Goal: Navigation & Orientation: Find specific page/section

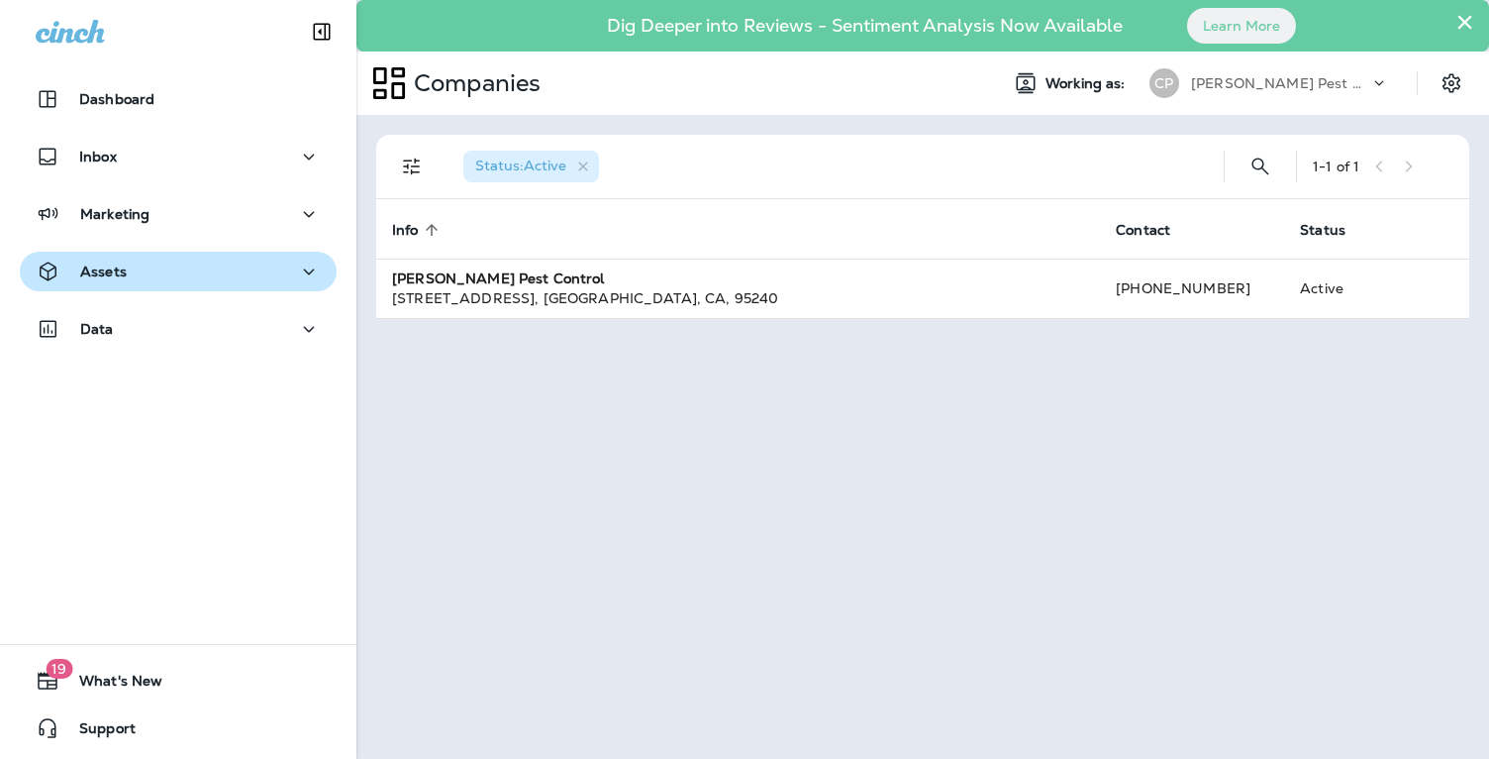
click at [167, 267] on div "Assets" at bounding box center [178, 271] width 285 height 25
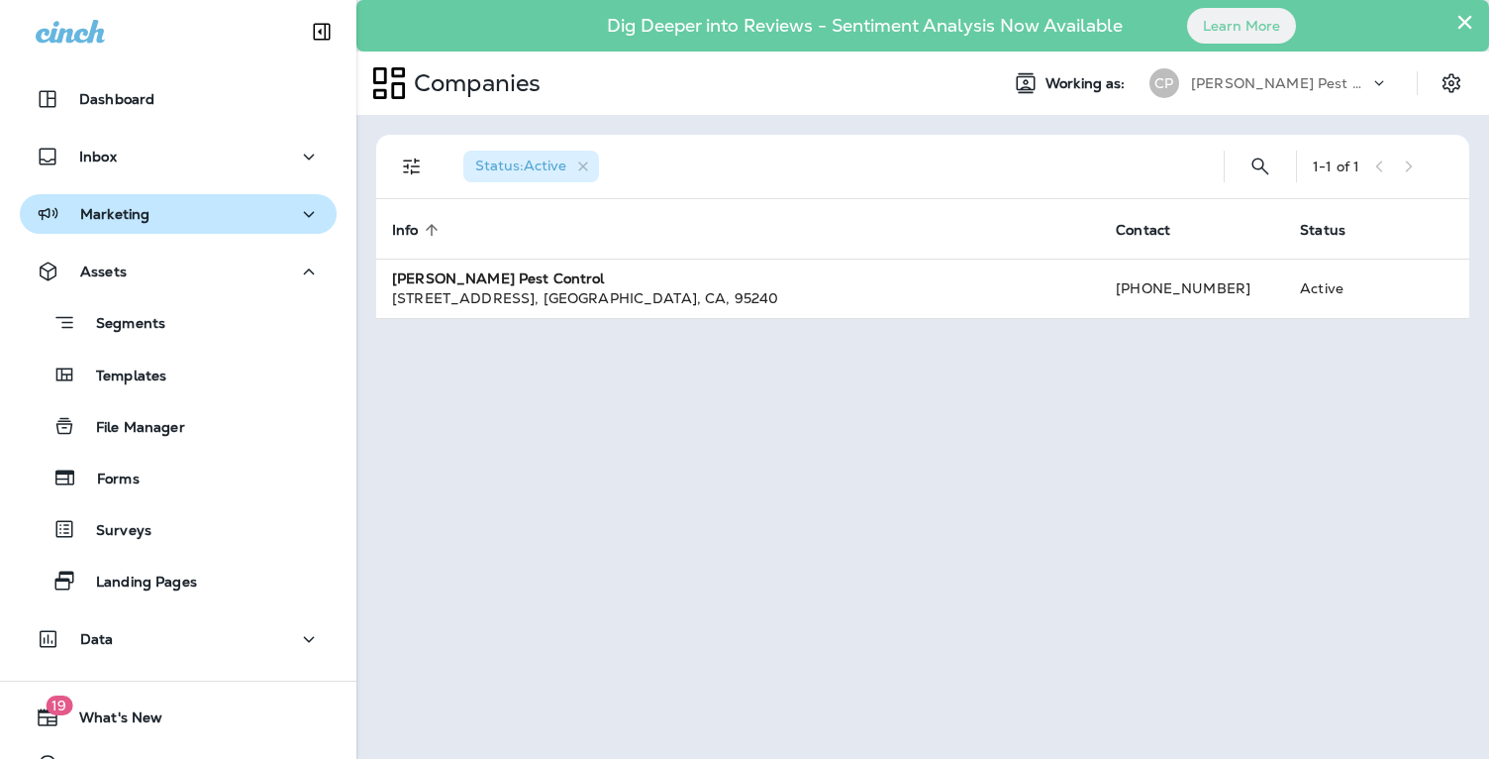
click at [207, 222] on div "Marketing" at bounding box center [178, 214] width 285 height 25
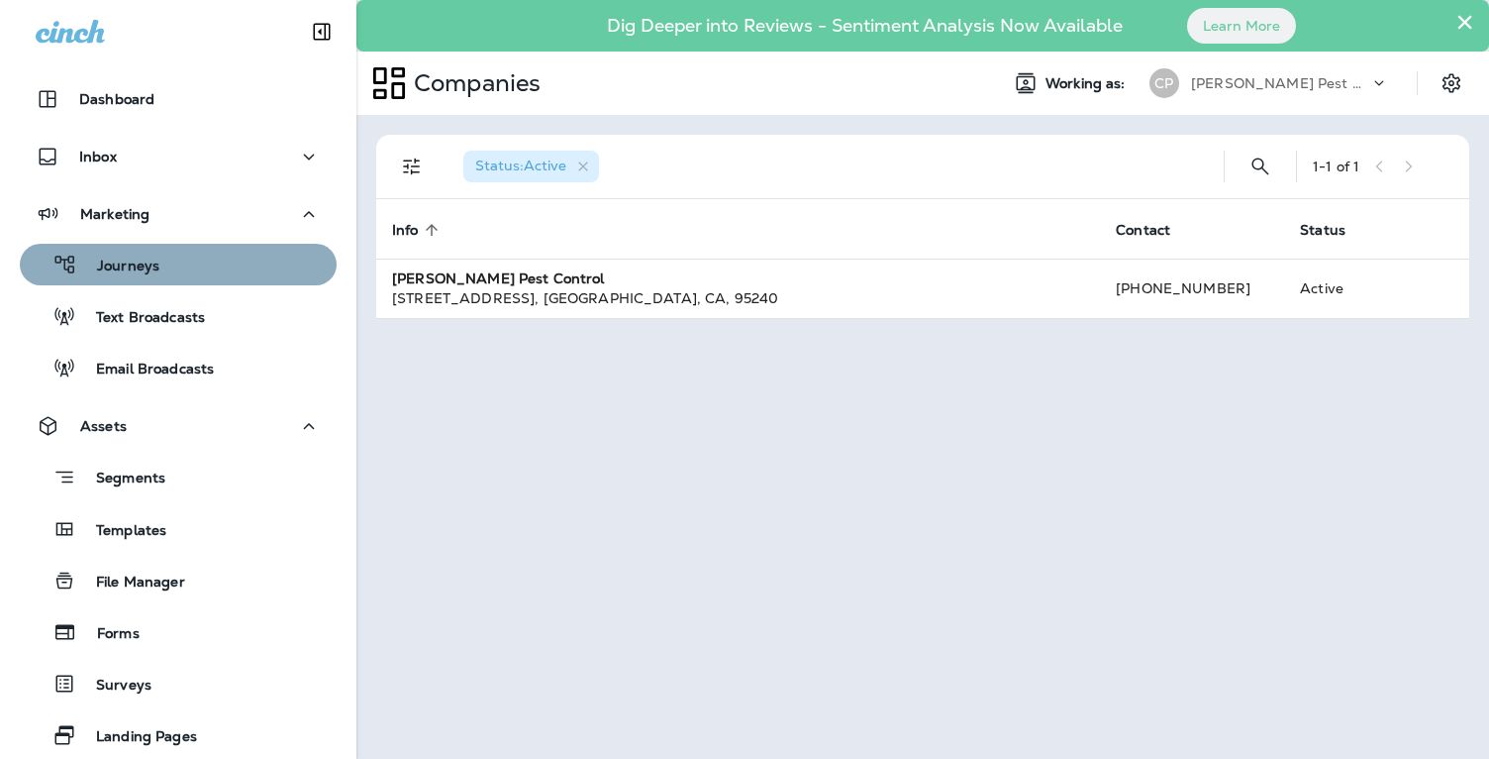
click at [179, 269] on div "Journeys" at bounding box center [178, 265] width 301 height 30
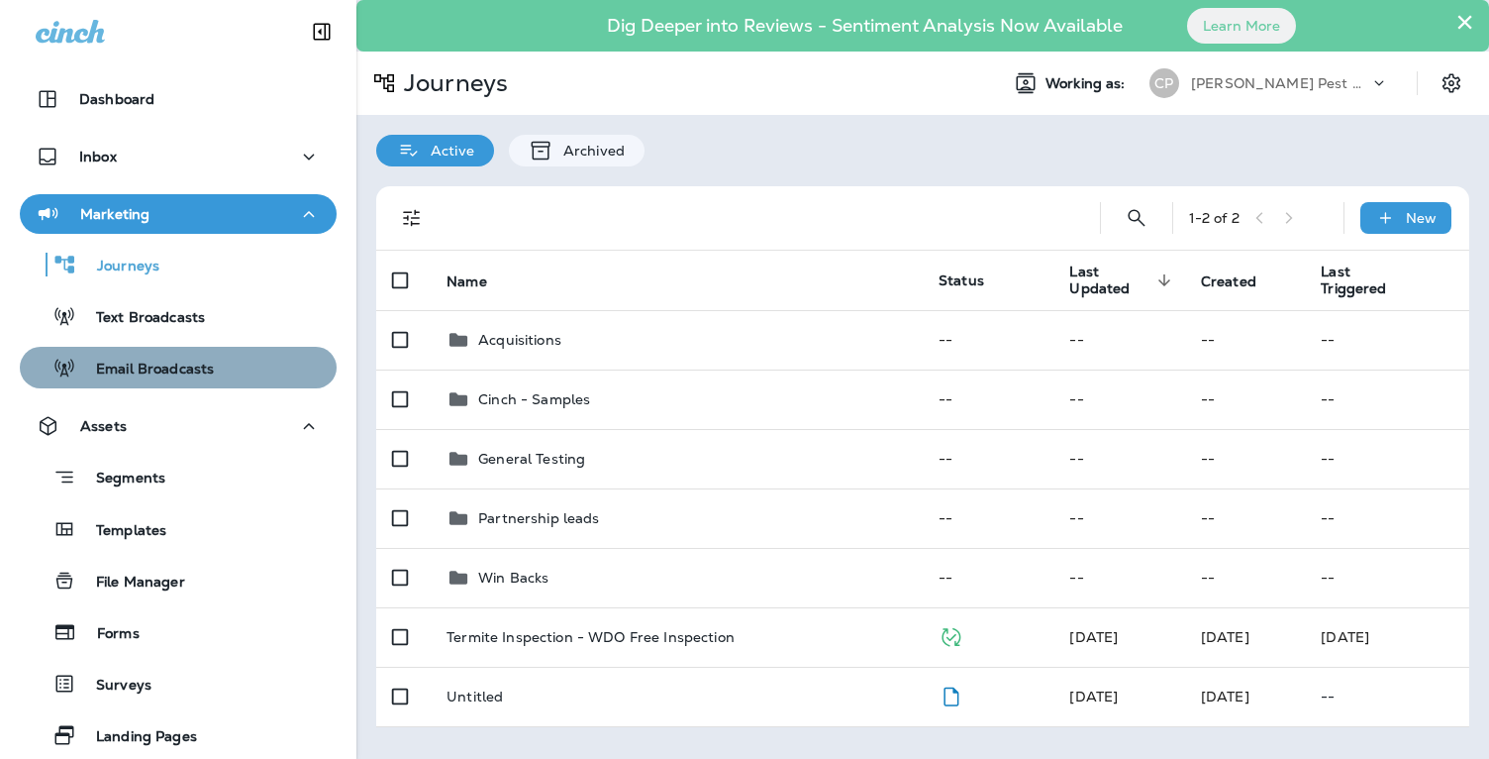
click at [178, 364] on p "Email Broadcasts" at bounding box center [145, 369] width 138 height 19
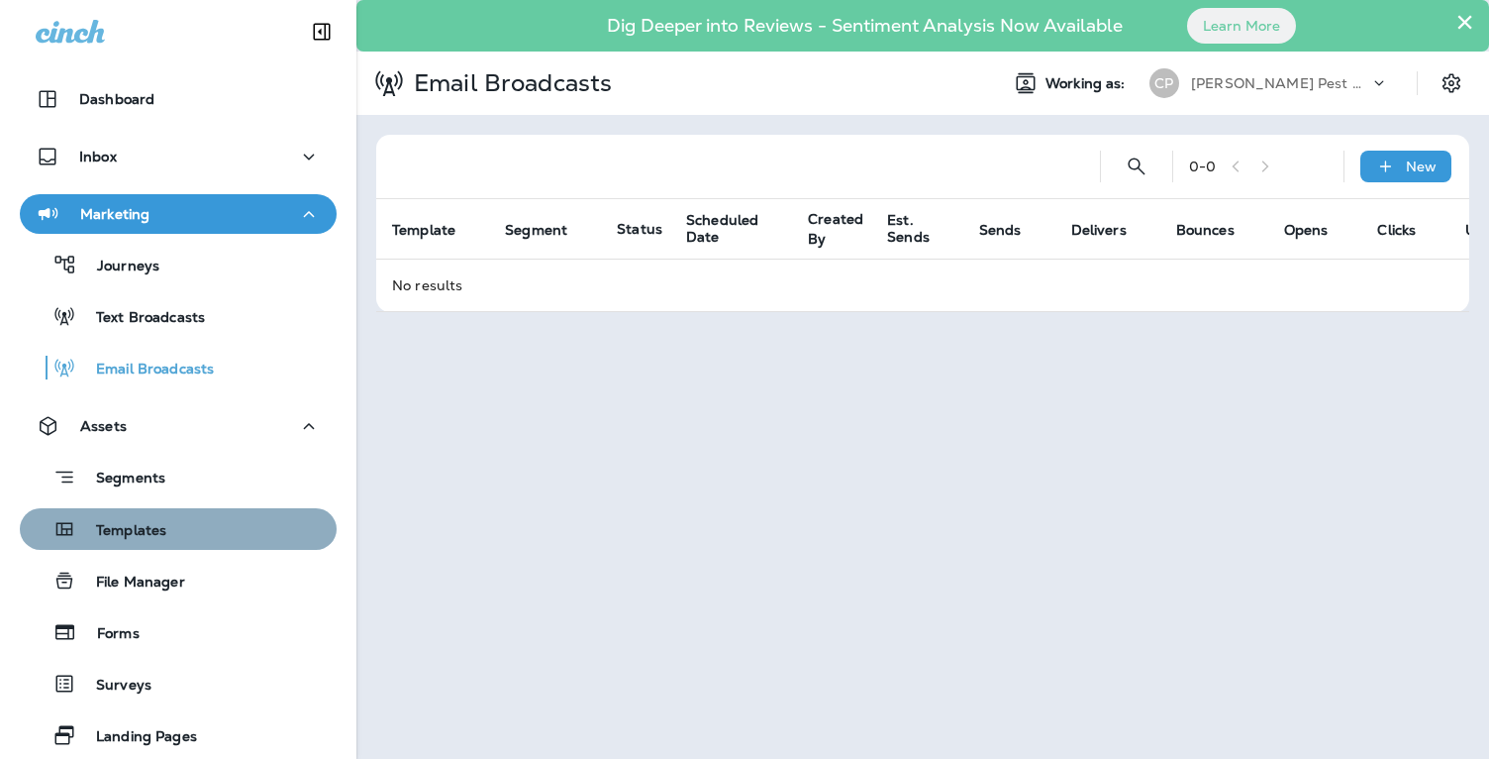
click at [137, 528] on p "Templates" at bounding box center [121, 531] width 90 height 19
